Goal: Obtain resource: Obtain resource

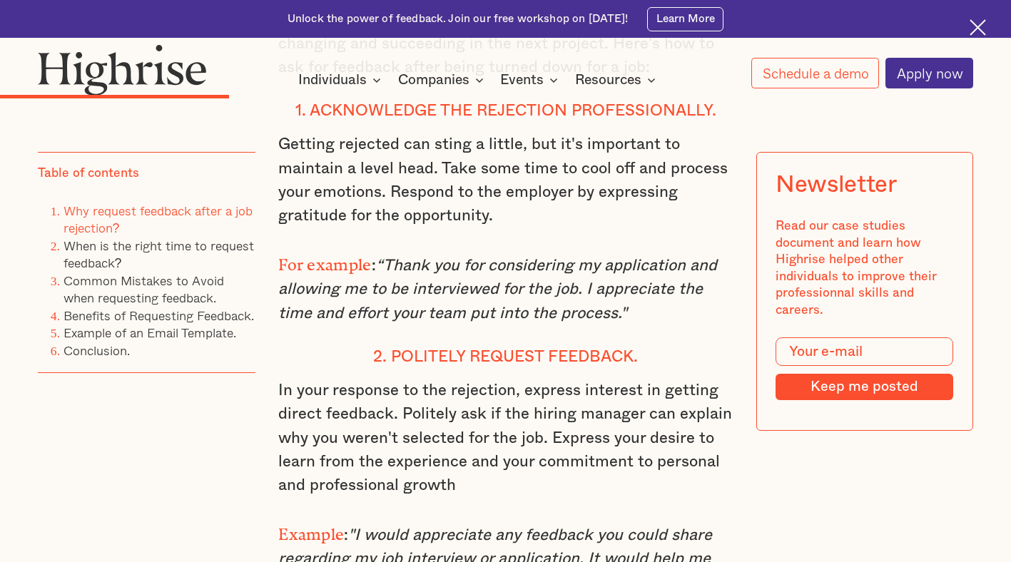
scroll to position [2469, 0]
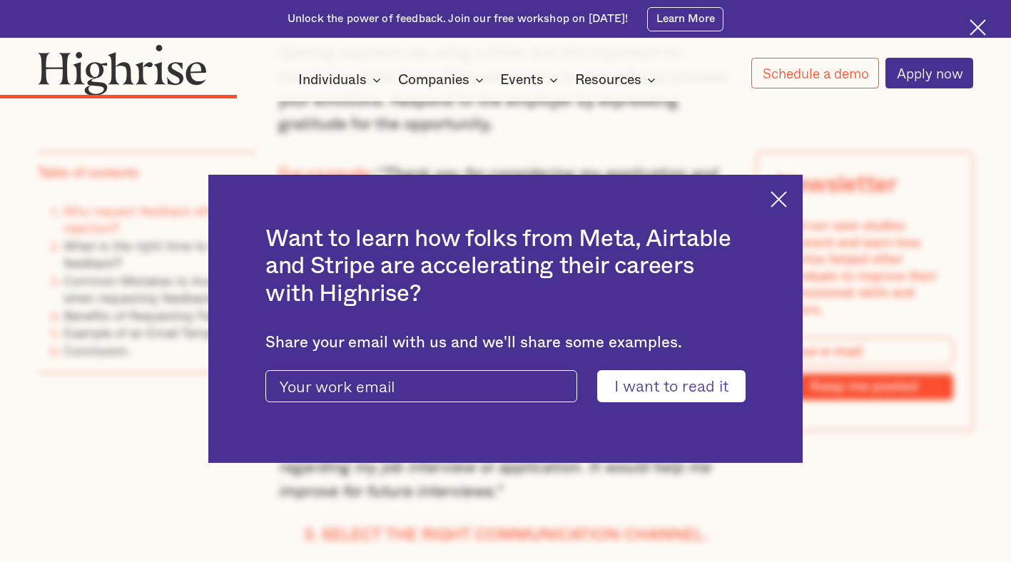
click at [782, 199] on img at bounding box center [779, 199] width 16 height 16
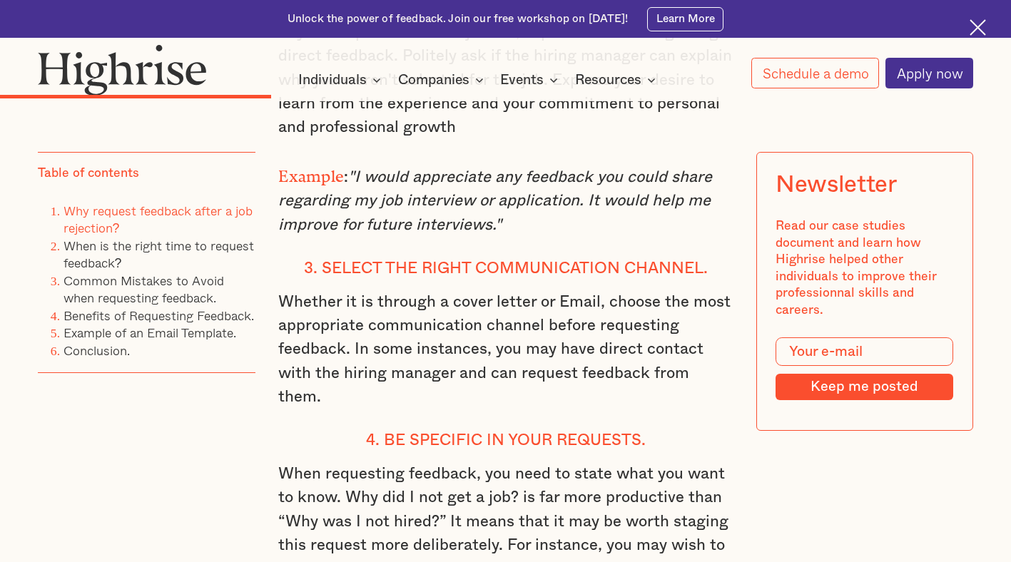
scroll to position [2741, 0]
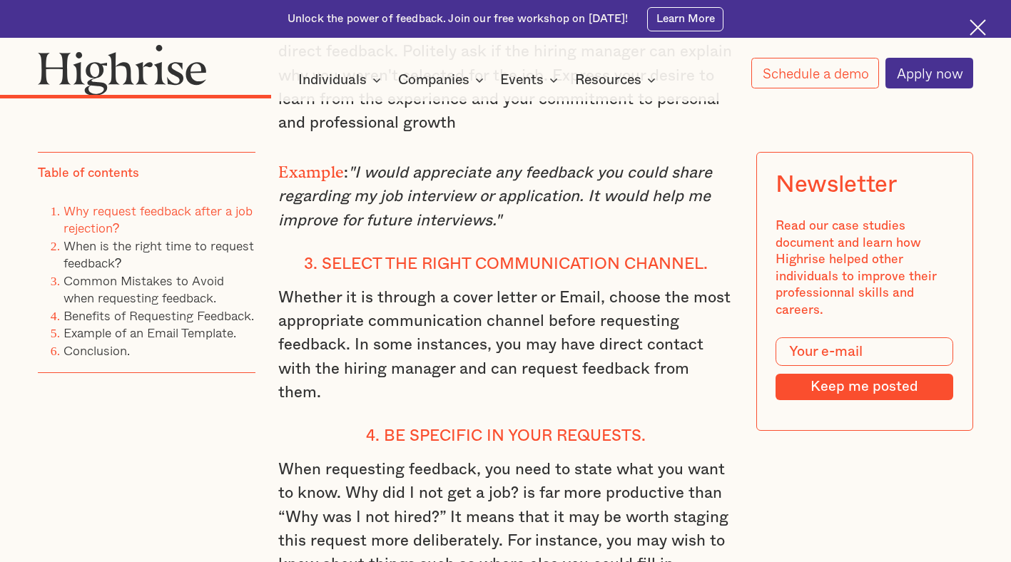
click at [458, 177] on em ""I would appreciate any feedback you could share regarding my job interview or …" at bounding box center [495, 196] width 434 height 63
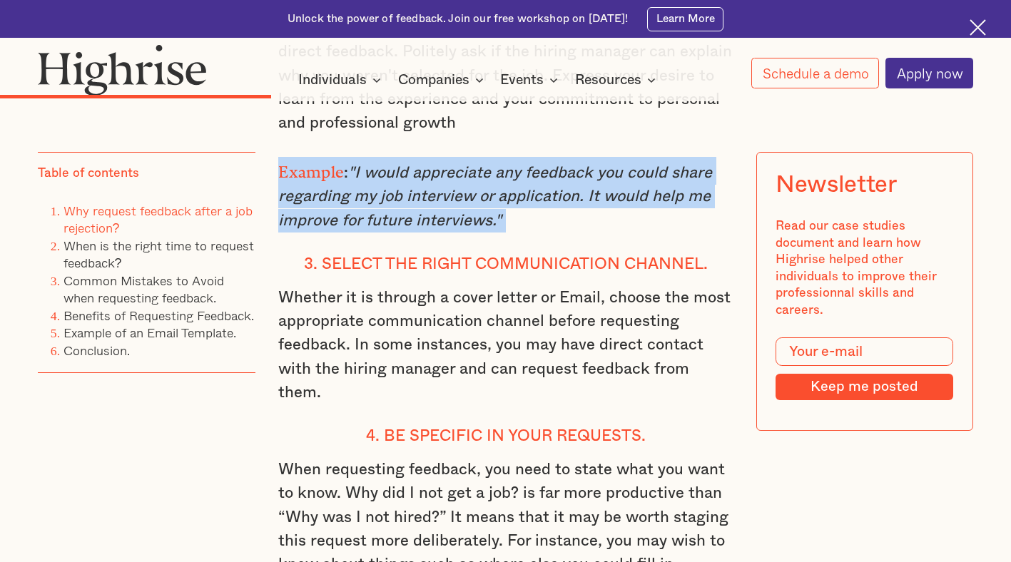
click at [458, 177] on em ""I would appreciate any feedback you could share regarding my job interview or …" at bounding box center [495, 196] width 434 height 63
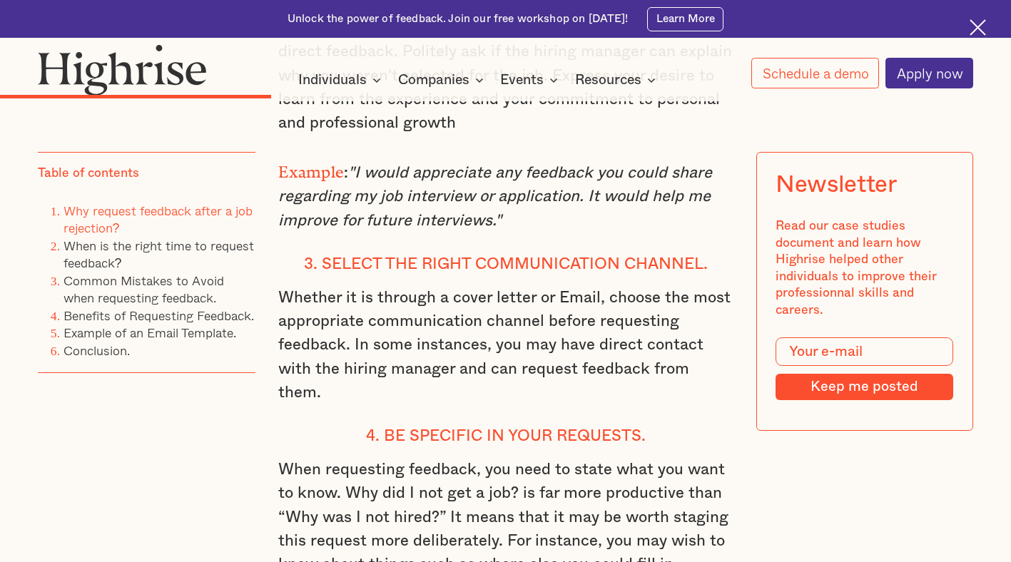
click at [530, 200] on p "Example : "I would appreciate any feedback you could share regarding my job int…" at bounding box center [505, 195] width 455 height 76
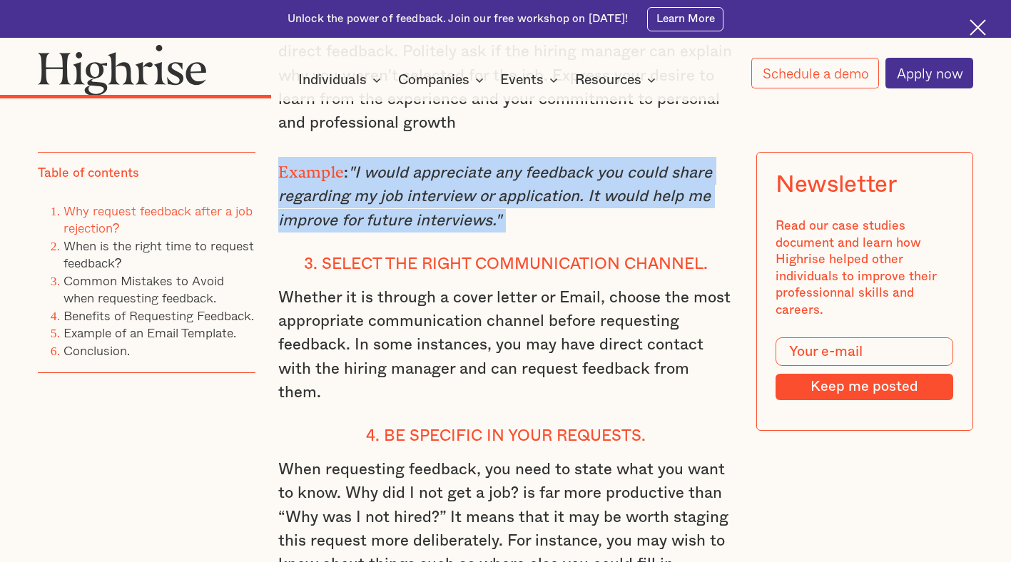
drag, startPoint x: 530, startPoint y: 206, endPoint x: 358, endPoint y: 160, distance: 177.5
click at [358, 161] on p "Example : "I would appreciate any feedback you could share regarding my job int…" at bounding box center [505, 195] width 455 height 76
click at [358, 165] on em ""I would appreciate any feedback you could share regarding my job interview or …" at bounding box center [495, 196] width 434 height 63
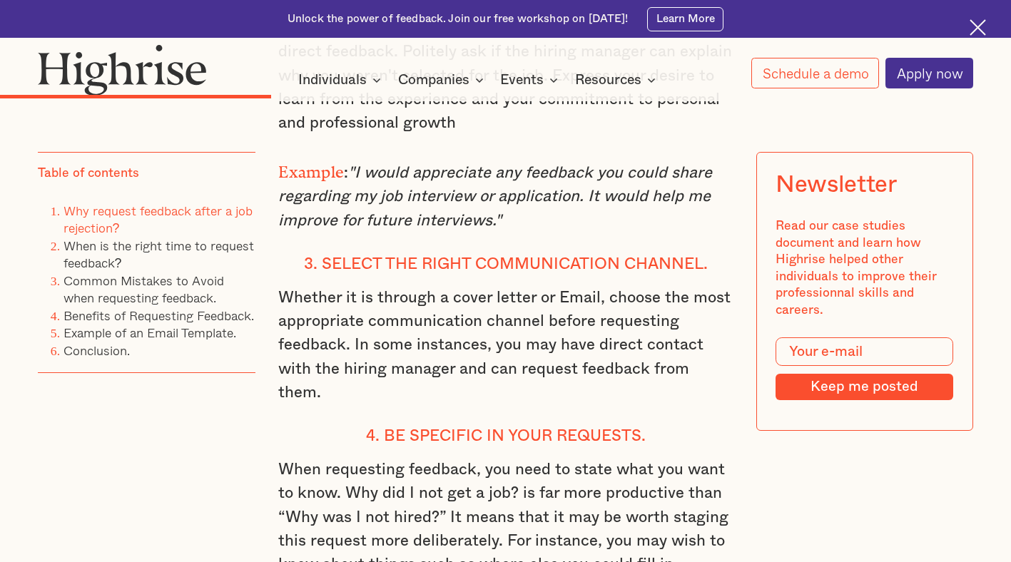
drag, startPoint x: 358, startPoint y: 156, endPoint x: 505, endPoint y: 212, distance: 157.2
click at [505, 212] on p "Example : "I would appreciate any feedback you could share regarding my job int…" at bounding box center [505, 195] width 455 height 76
copy em "I would appreciate any feedback you could share regarding my job interview or a…"
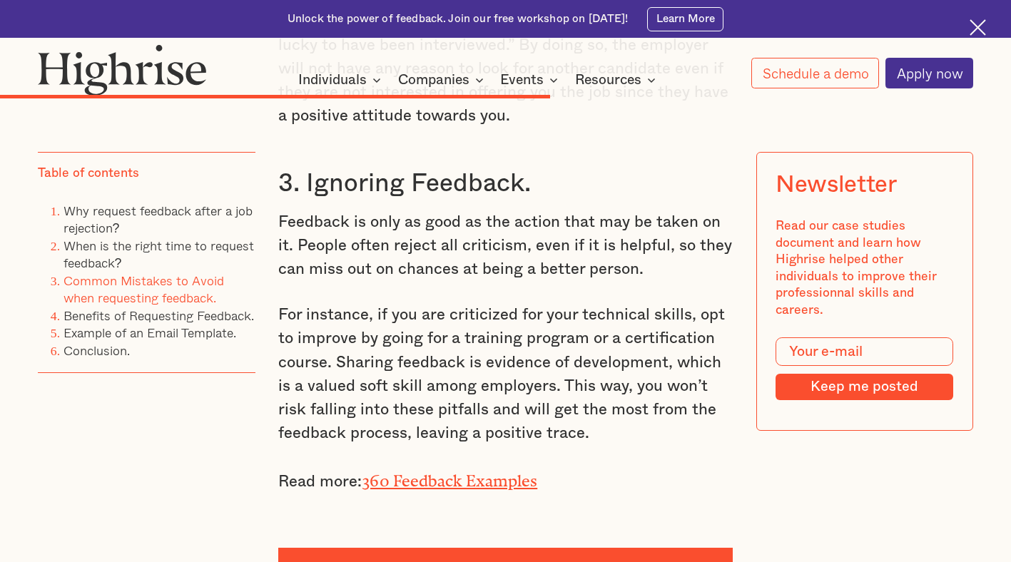
scroll to position [4961, 0]
